Goal: Information Seeking & Learning: Learn about a topic

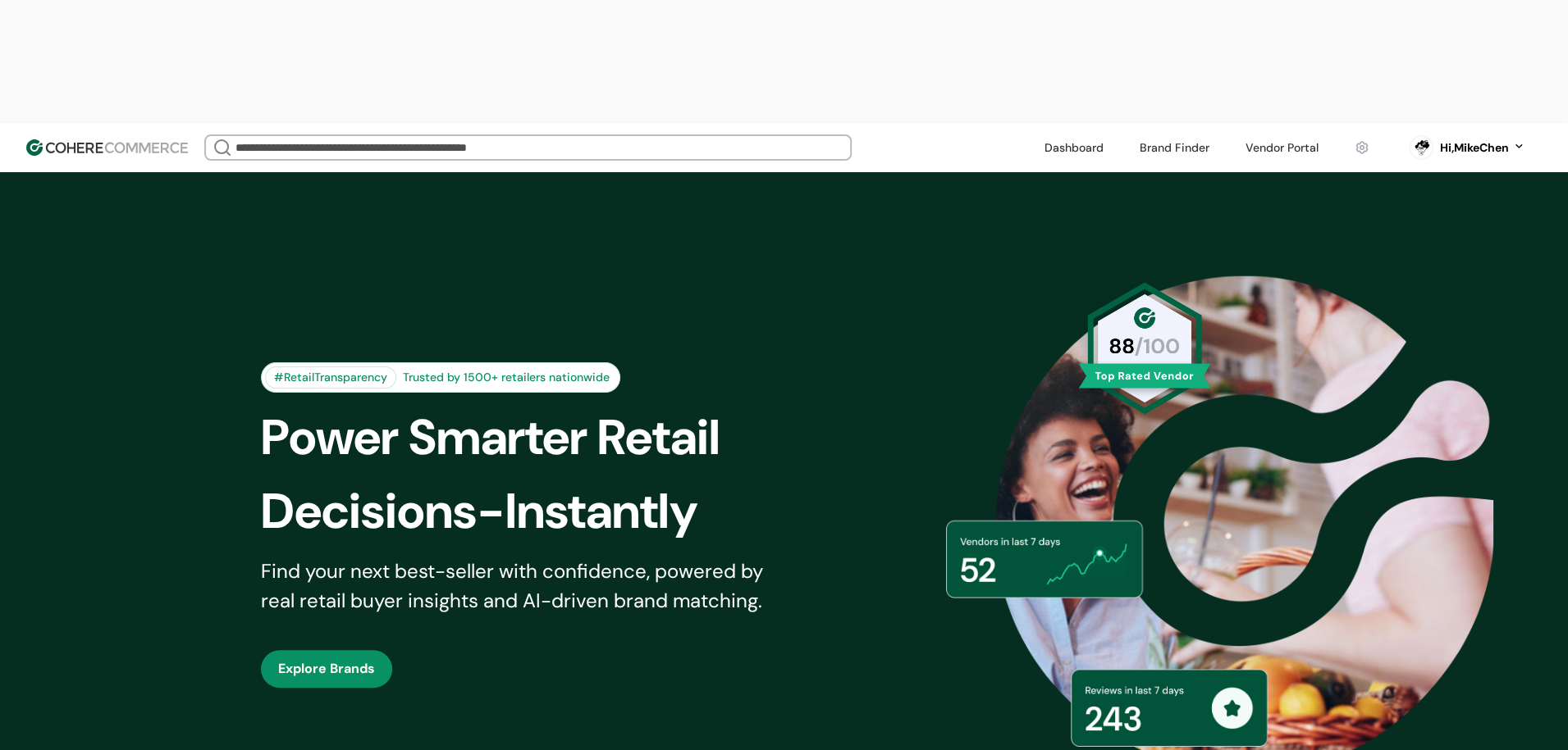
click at [1246, 135] on link at bounding box center [1281, 148] width 93 height 25
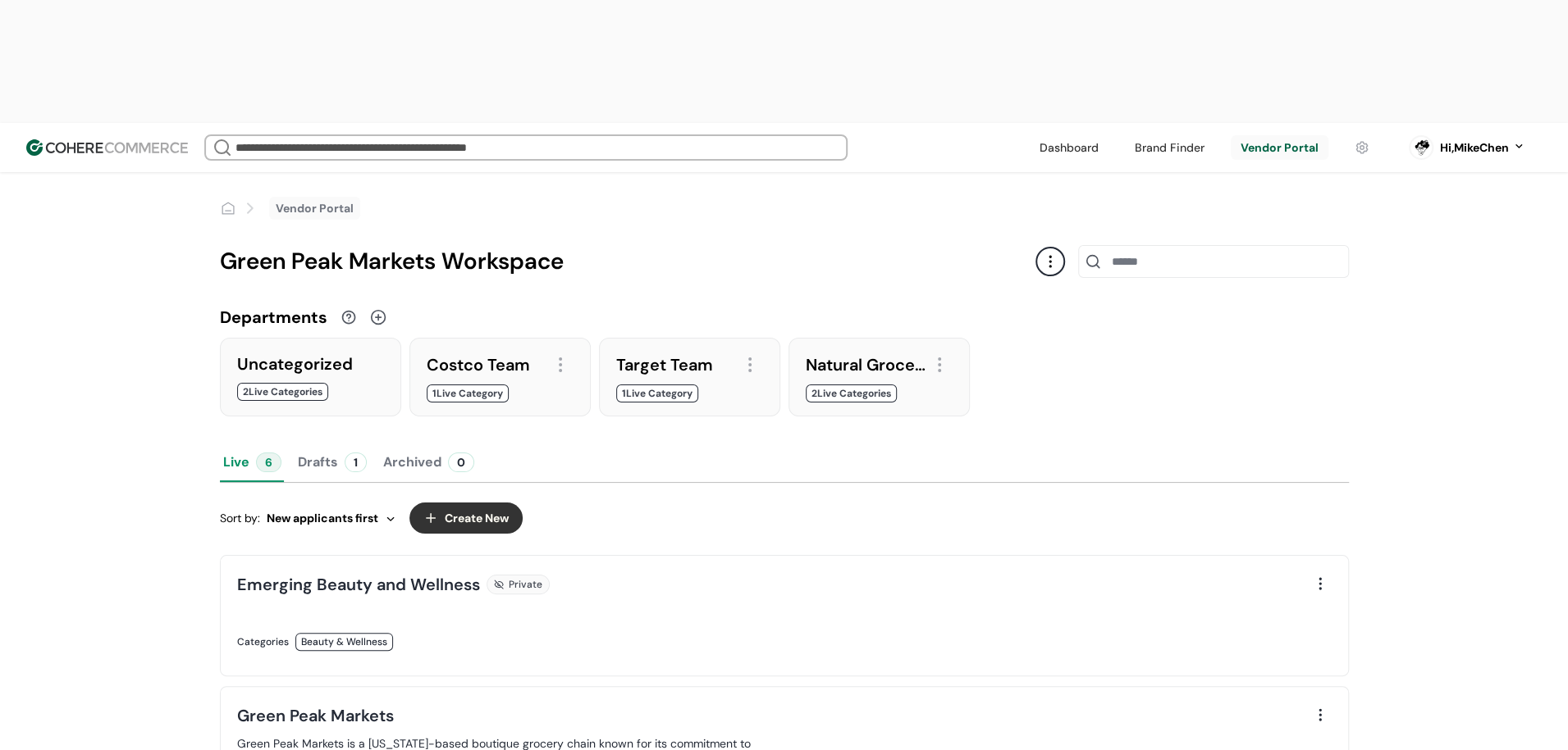
click at [516, 659] on link at bounding box center [506, 659] width 537 height 0
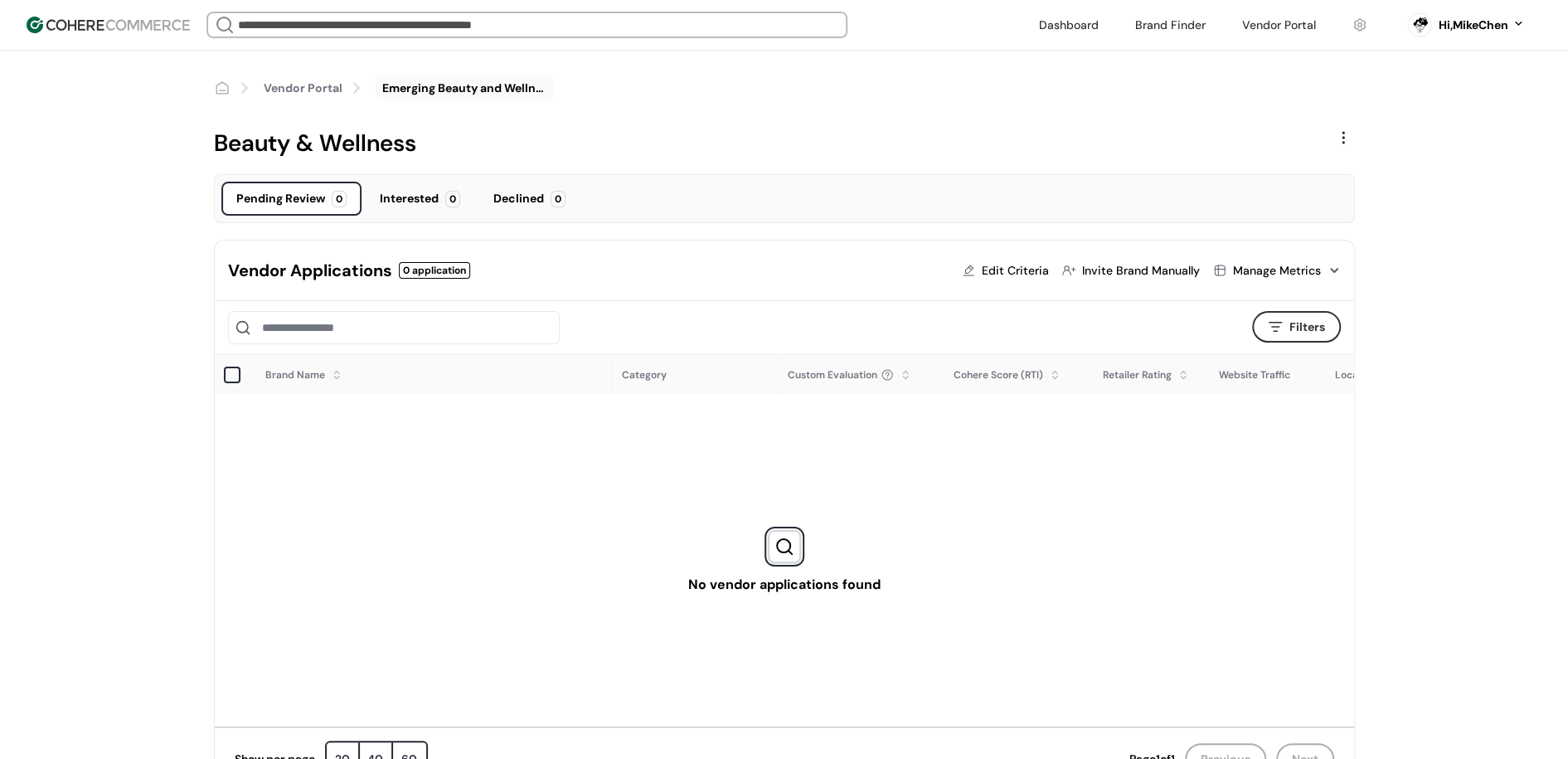
click at [636, 28] on input "search" at bounding box center [526, 25] width 585 height 23
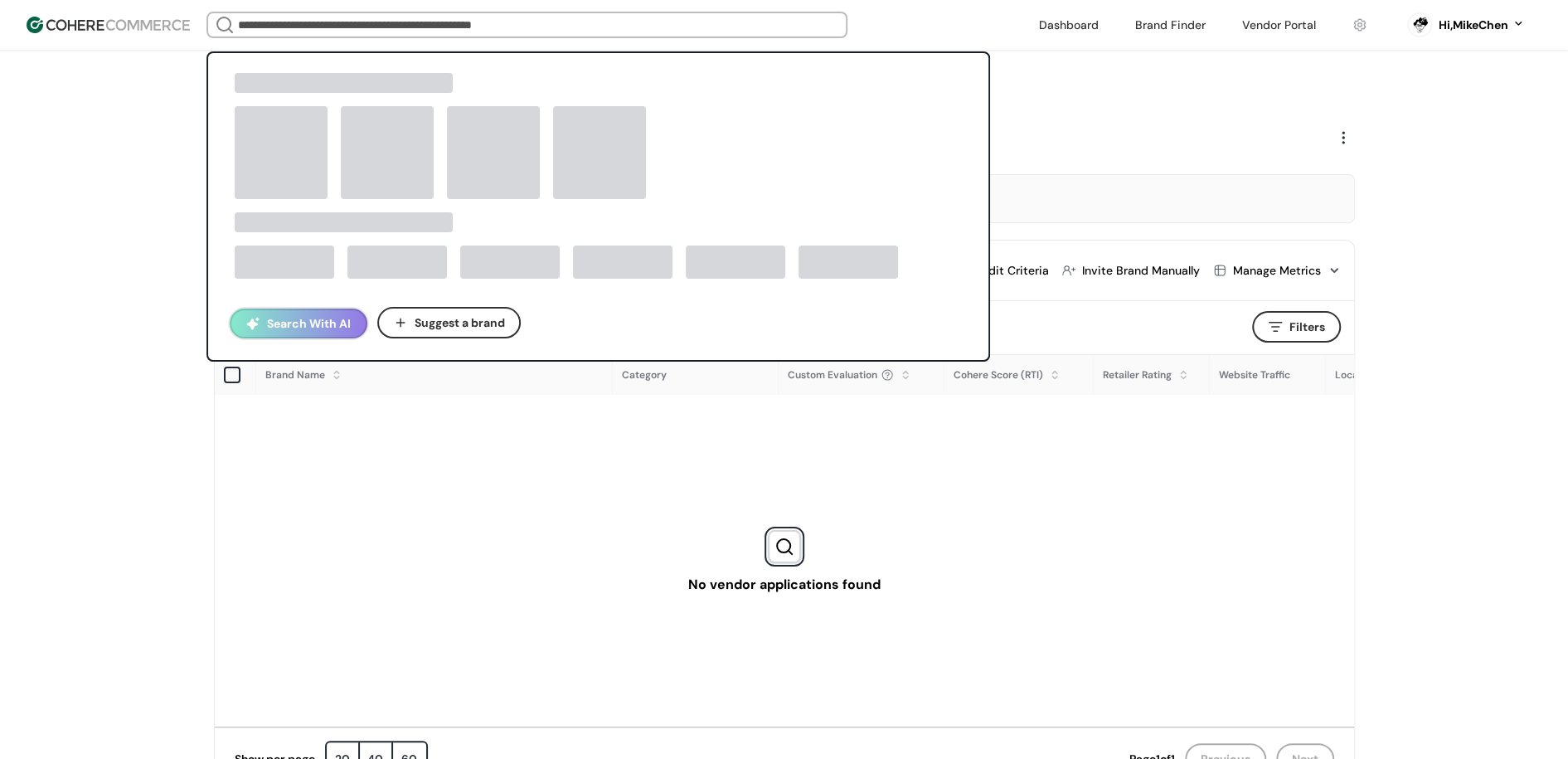
click at [334, 326] on button "Search With AI" at bounding box center [298, 323] width 138 height 30
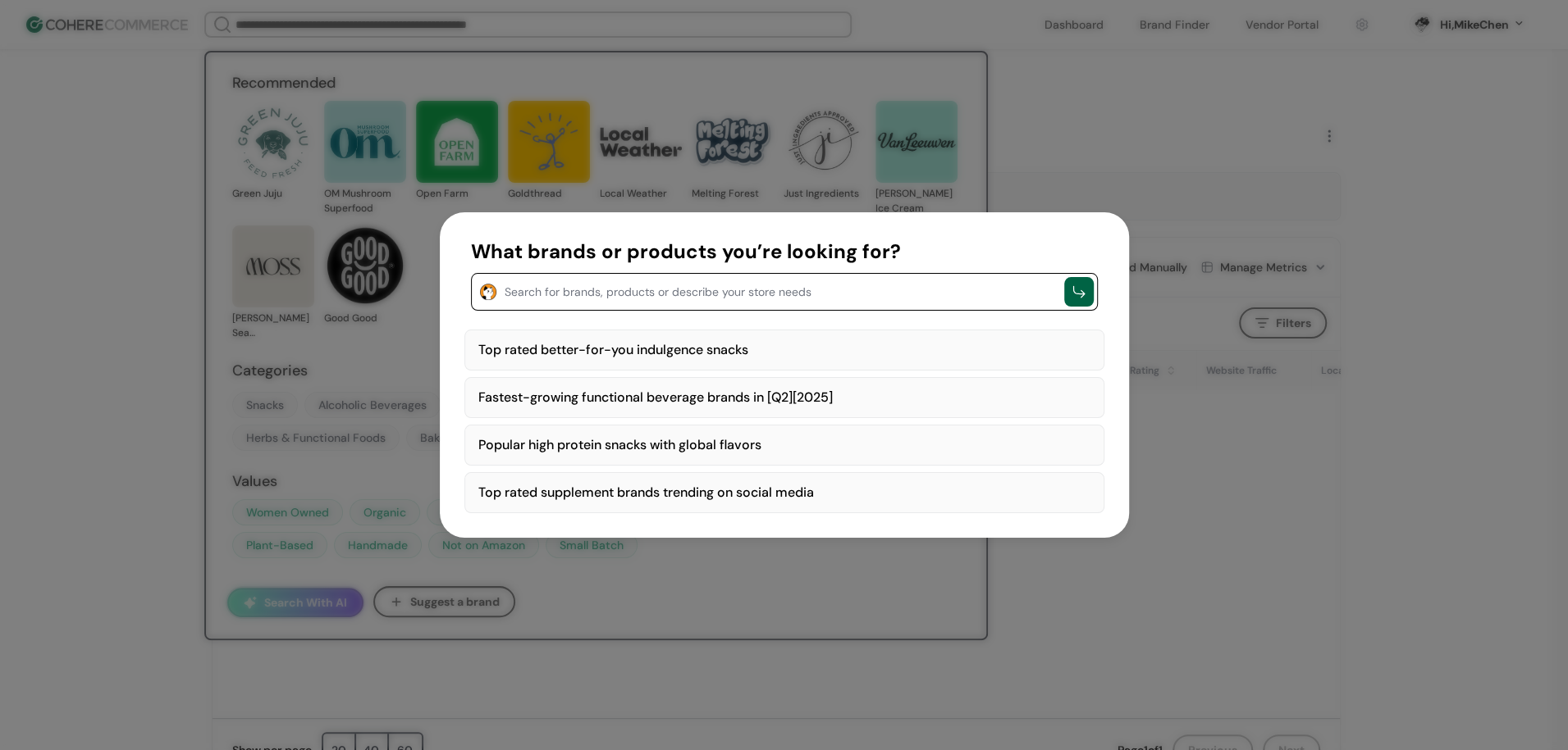
click at [594, 358] on div "Top rated better-for-you indulgence snacks" at bounding box center [784, 349] width 640 height 41
type textarea "**********"
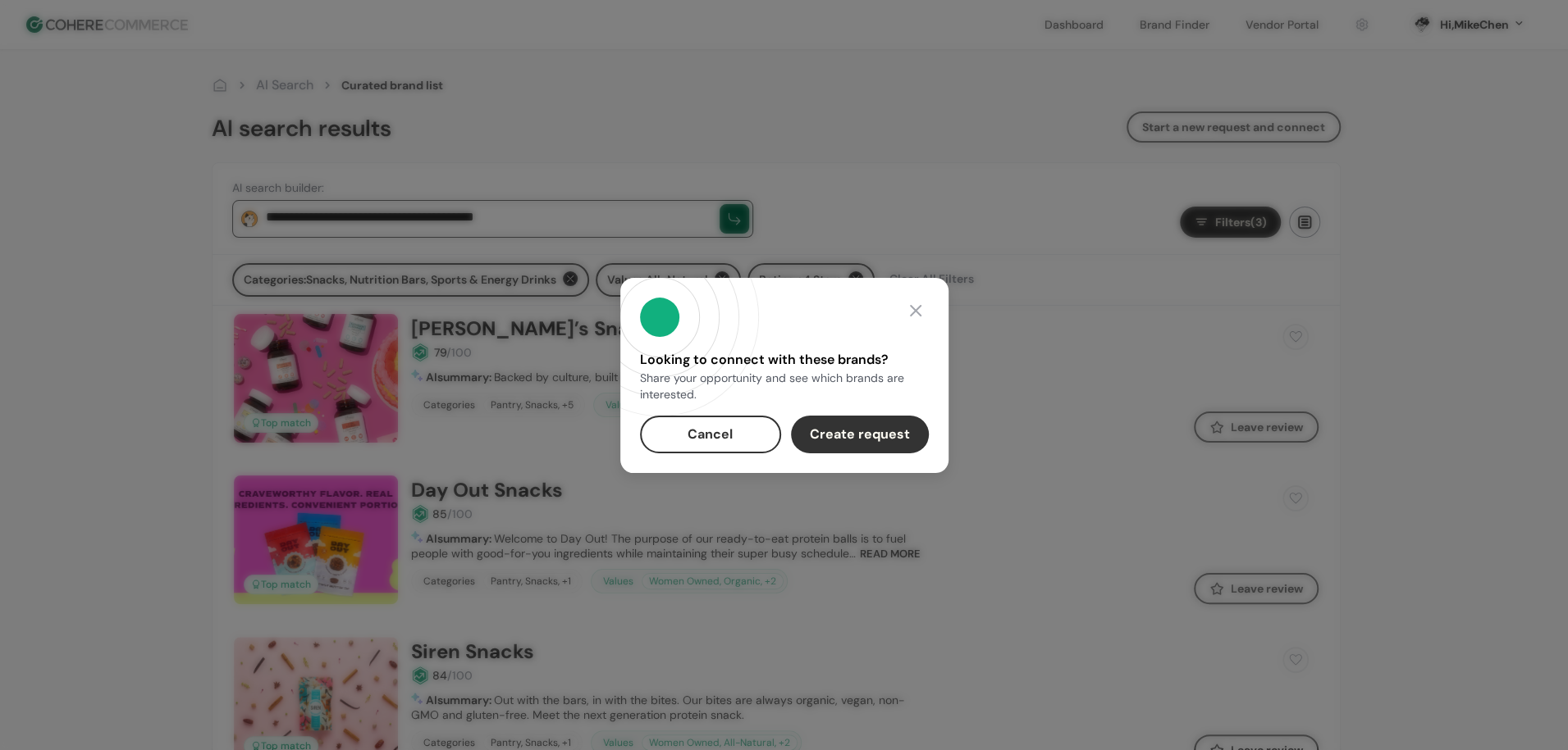
click at [747, 431] on button "Cancel" at bounding box center [710, 434] width 141 height 38
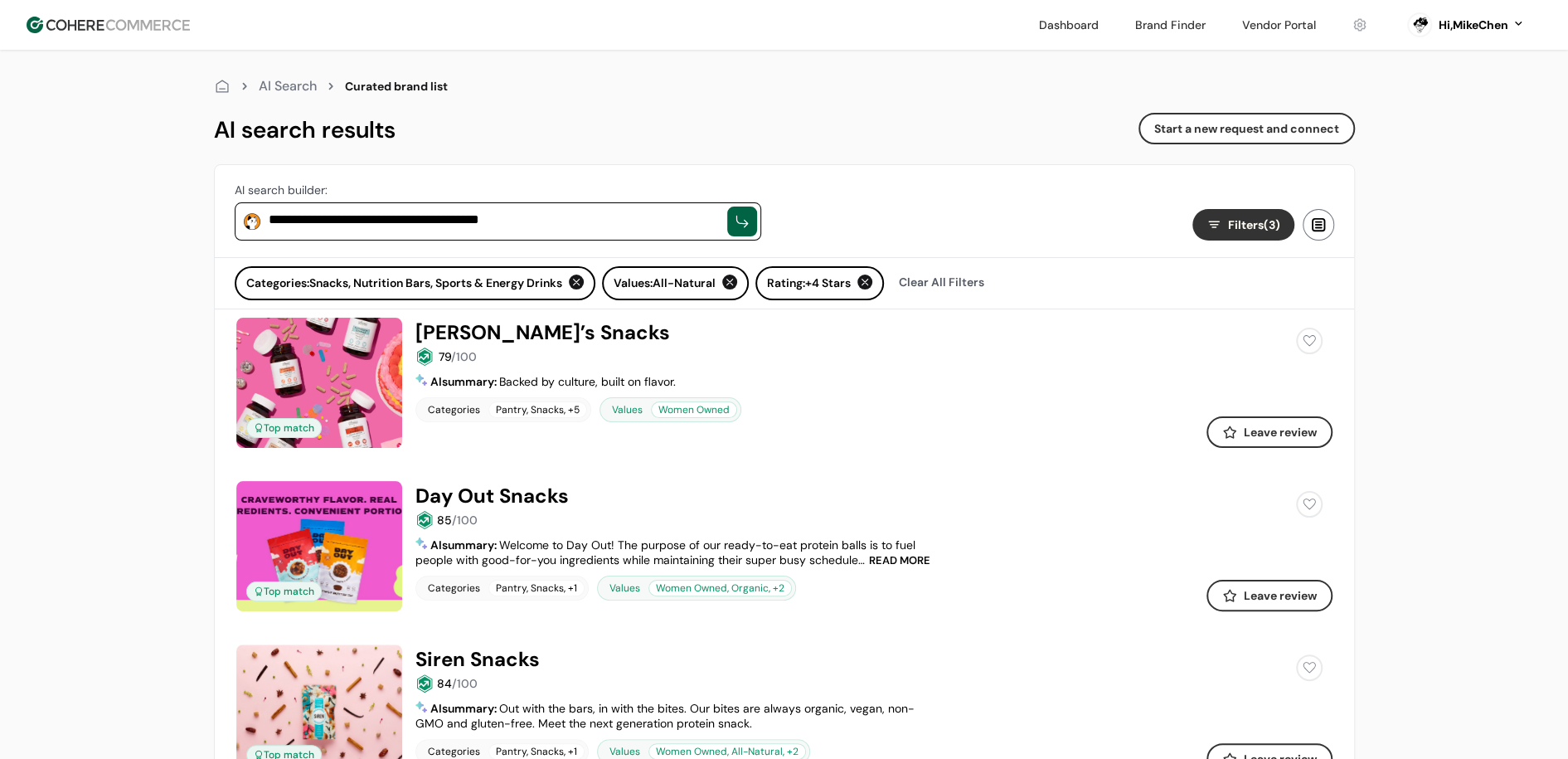
click at [1281, 32] on link at bounding box center [1279, 25] width 94 height 25
